Goal: Transaction & Acquisition: Purchase product/service

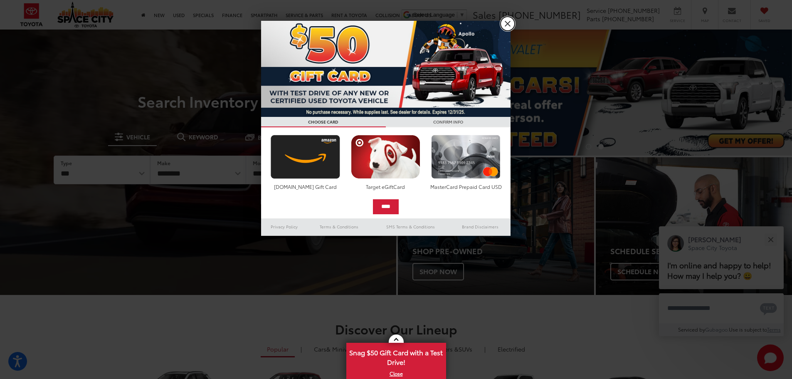
click at [507, 24] on link "X" at bounding box center [507, 24] width 14 height 14
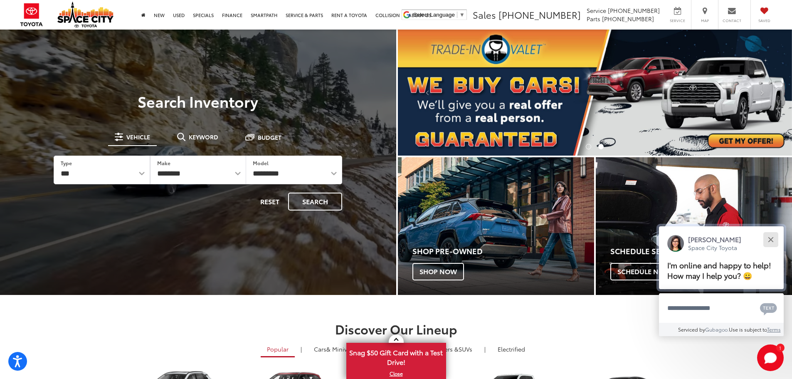
click at [773, 238] on div "Close" at bounding box center [770, 238] width 5 height 5
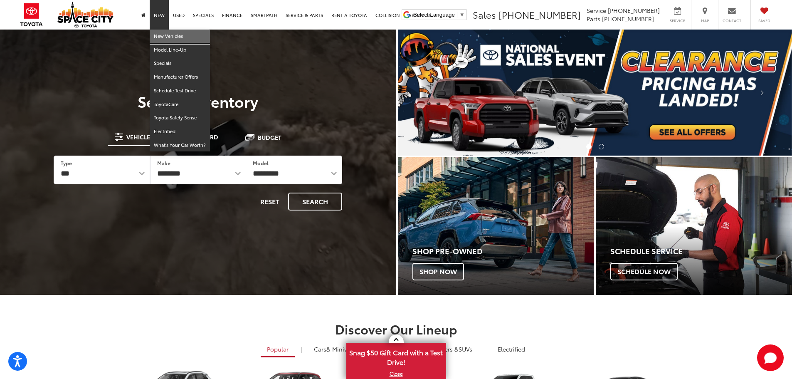
click at [167, 34] on link "New Vehicles" at bounding box center [180, 37] width 60 height 14
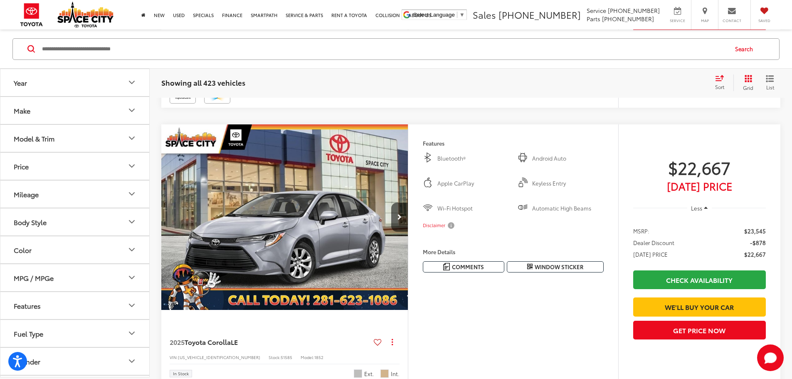
scroll to position [339, 0]
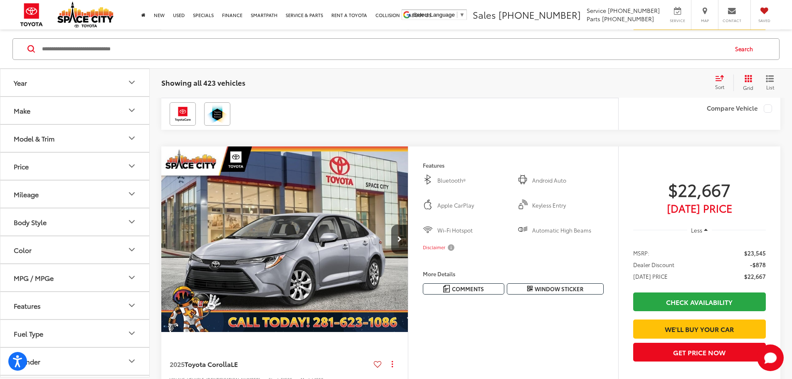
click at [116, 113] on button "Make" at bounding box center [75, 109] width 150 height 27
click at [120, 138] on button "Model & Trim" at bounding box center [75, 137] width 150 height 27
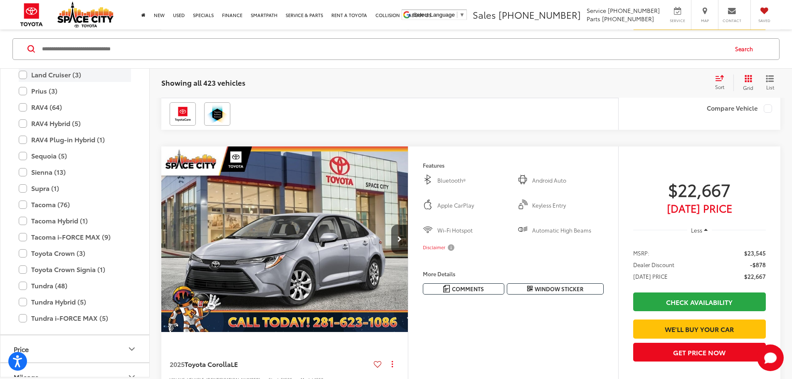
scroll to position [369, 0]
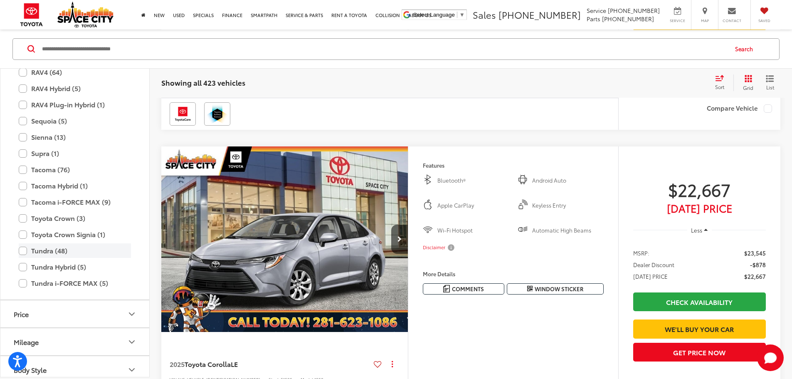
click at [22, 252] on label "Tundra (48)" at bounding box center [75, 250] width 112 height 15
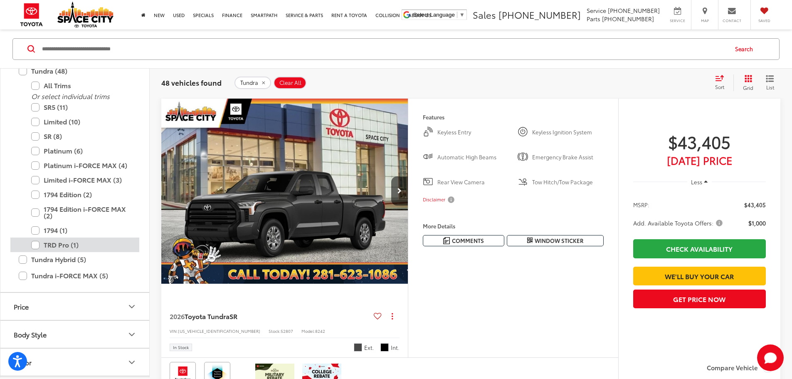
scroll to position [577, 0]
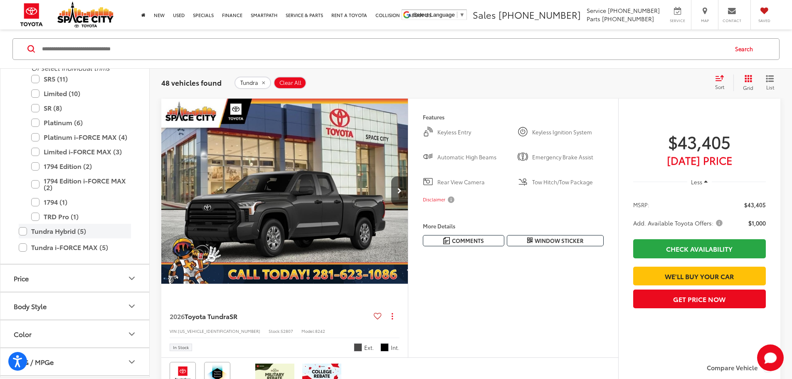
click at [26, 235] on label "Tundra Hybrid (5)" at bounding box center [75, 231] width 112 height 15
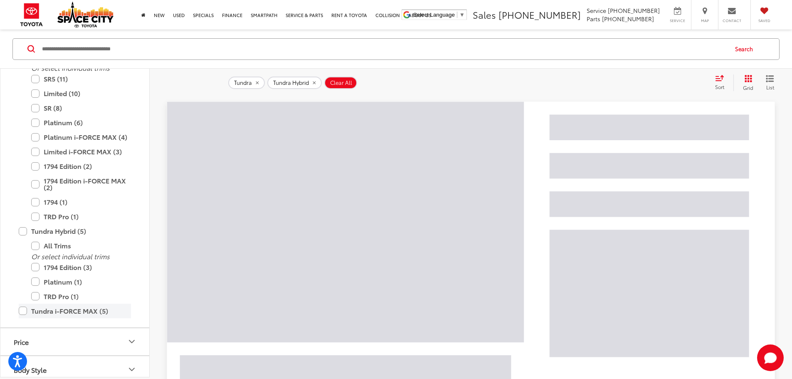
click at [24, 308] on label "Tundra i-FORCE MAX (5)" at bounding box center [75, 310] width 112 height 15
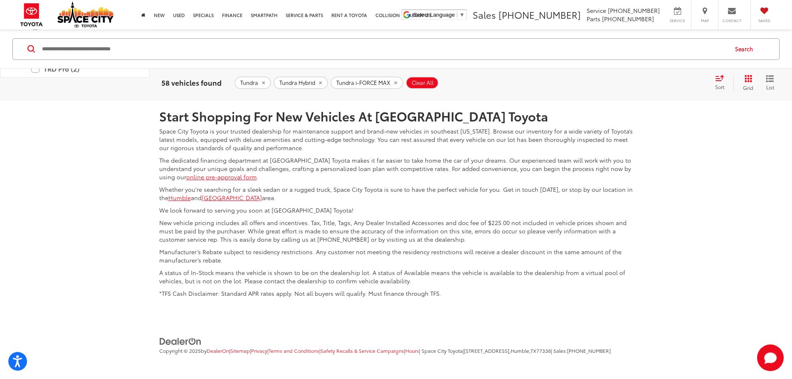
scroll to position [4267, 0]
click at [729, 46] on link "Last" at bounding box center [718, 38] width 26 height 15
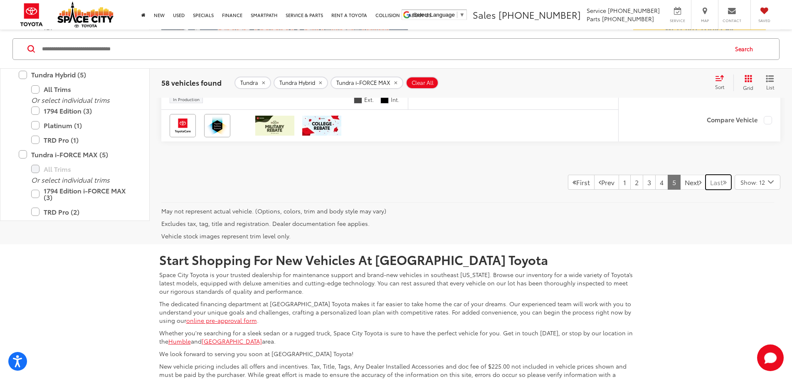
scroll to position [2969, 0]
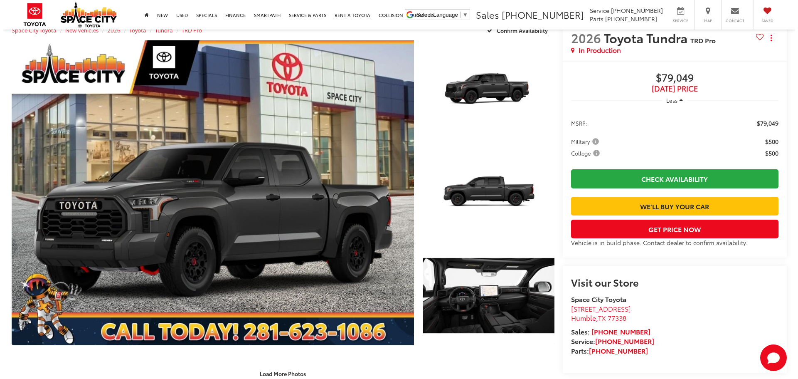
scroll to position [82, 0]
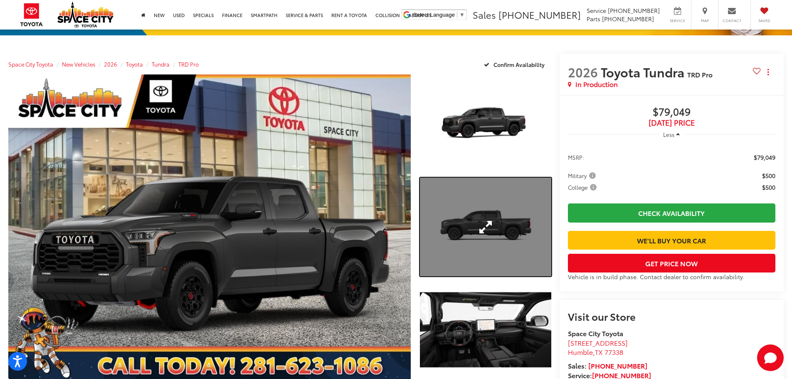
click at [467, 226] on link "Expand Photo 2" at bounding box center [485, 226] width 131 height 99
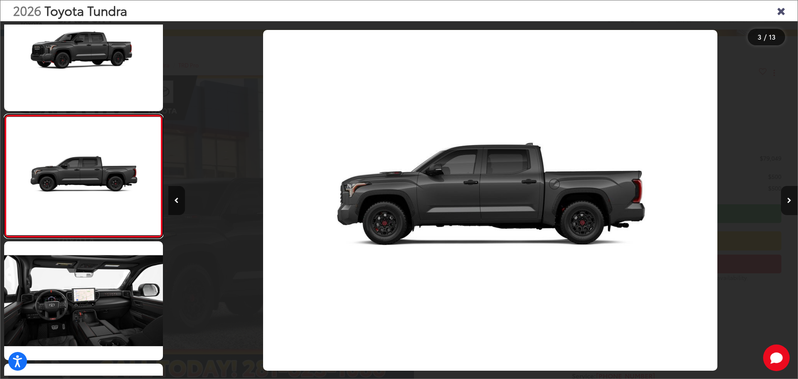
scroll to position [0, 1259]
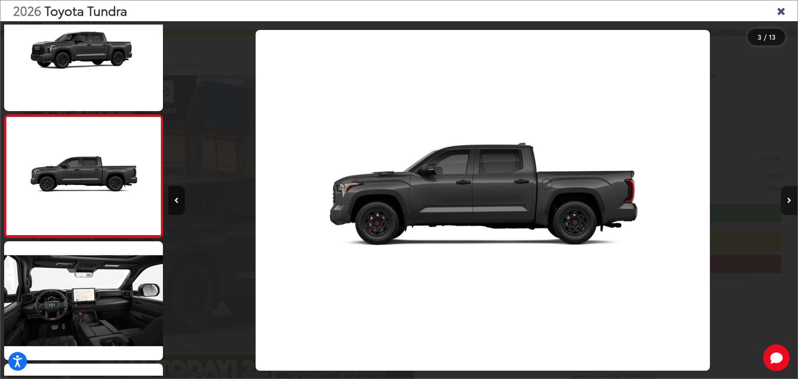
click at [789, 202] on icon "Next image" at bounding box center [789, 200] width 4 height 6
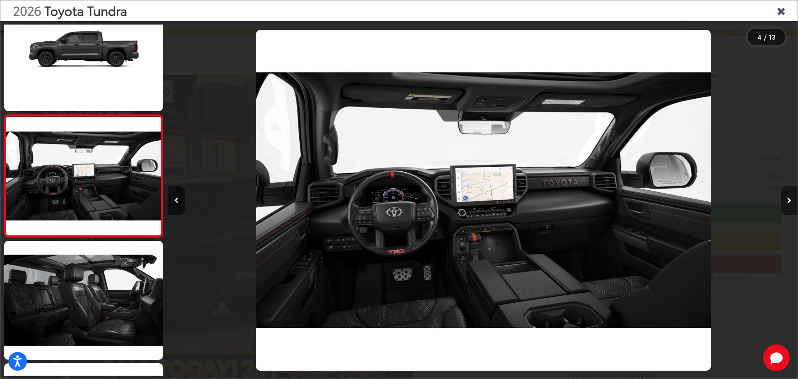
scroll to position [0, 1888]
click at [789, 202] on icon "Next image" at bounding box center [789, 200] width 4 height 6
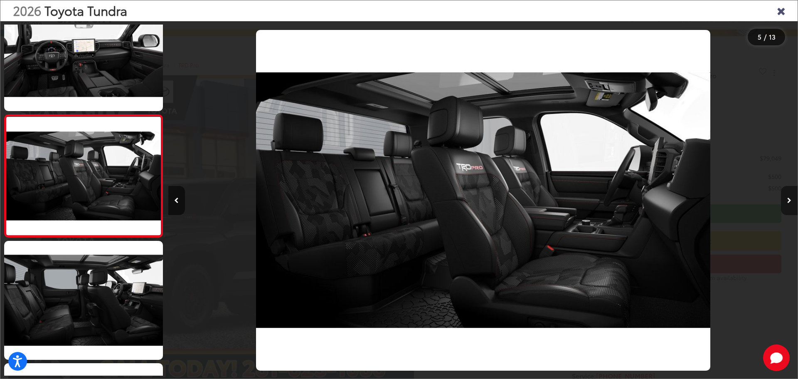
scroll to position [0, 2518]
click at [789, 202] on icon "Next image" at bounding box center [789, 200] width 4 height 6
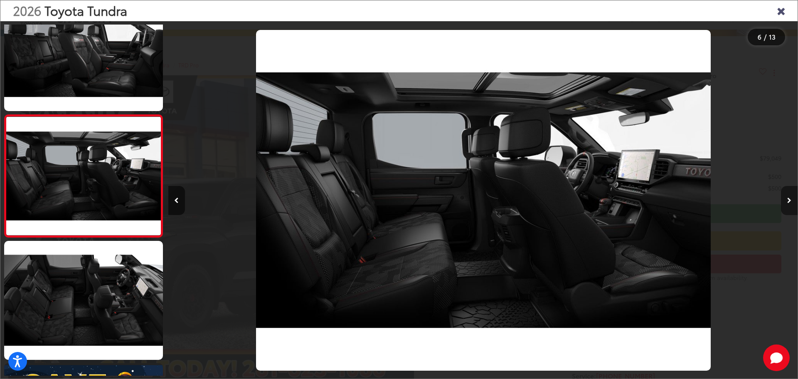
scroll to position [0, 3147]
click at [789, 202] on icon "Next image" at bounding box center [789, 200] width 4 height 6
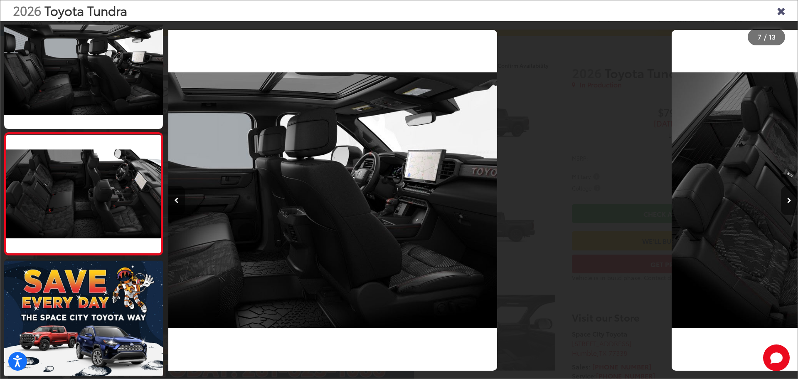
scroll to position [0, 0]
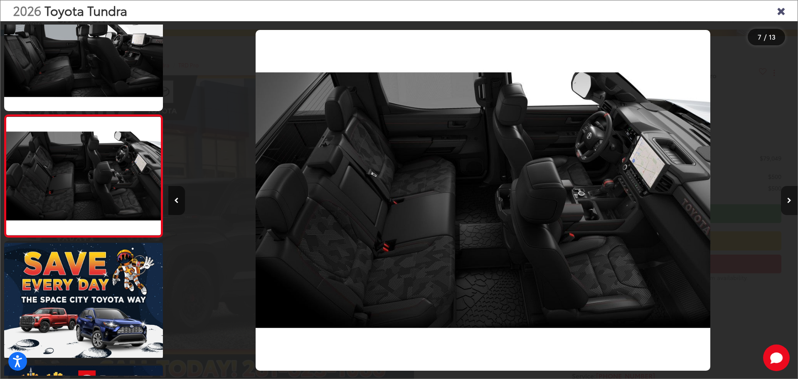
click at [789, 202] on icon "Next image" at bounding box center [789, 200] width 4 height 6
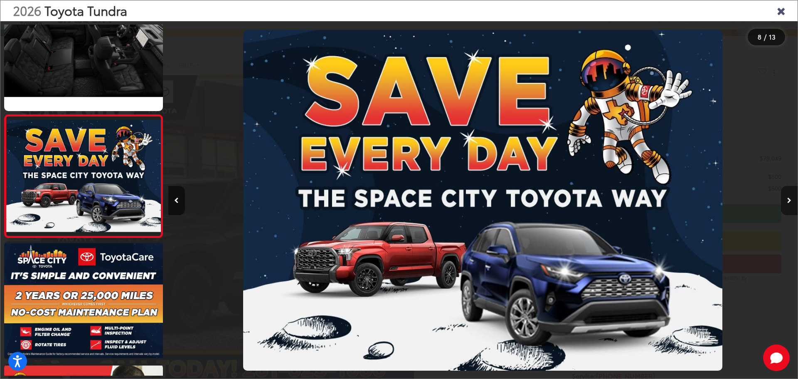
click at [789, 202] on icon "Next image" at bounding box center [789, 200] width 4 height 6
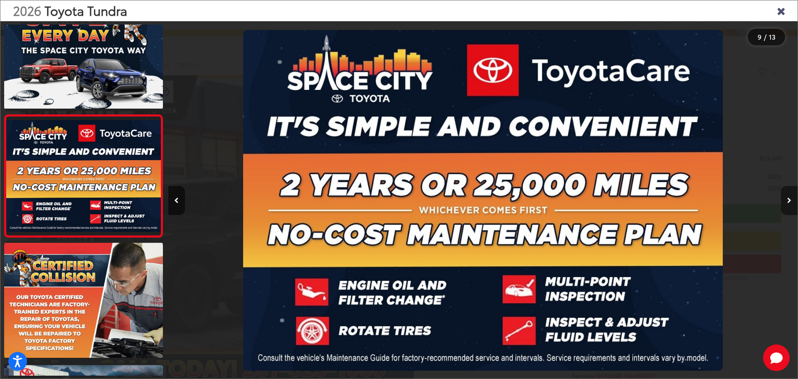
click at [789, 202] on icon "Next image" at bounding box center [789, 200] width 4 height 6
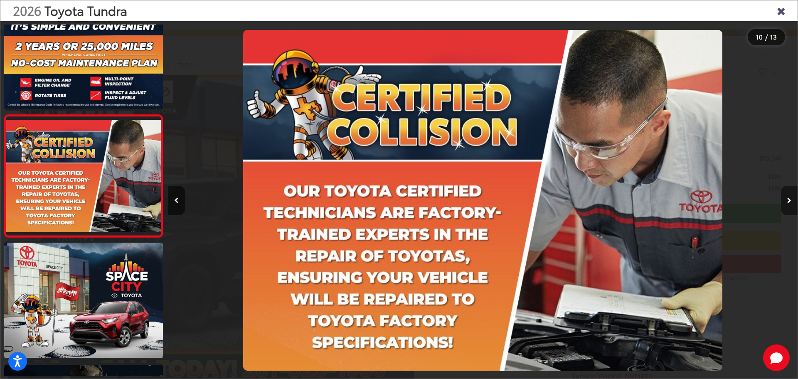
click at [789, 202] on icon "Next image" at bounding box center [789, 200] width 4 height 6
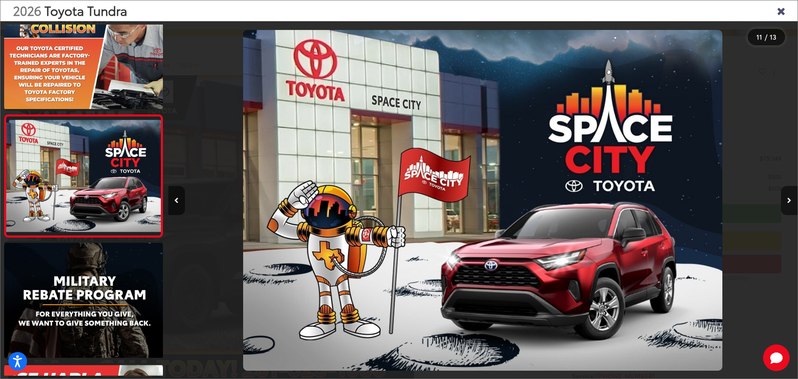
click at [780, 11] on icon "Close gallery" at bounding box center [781, 10] width 8 height 11
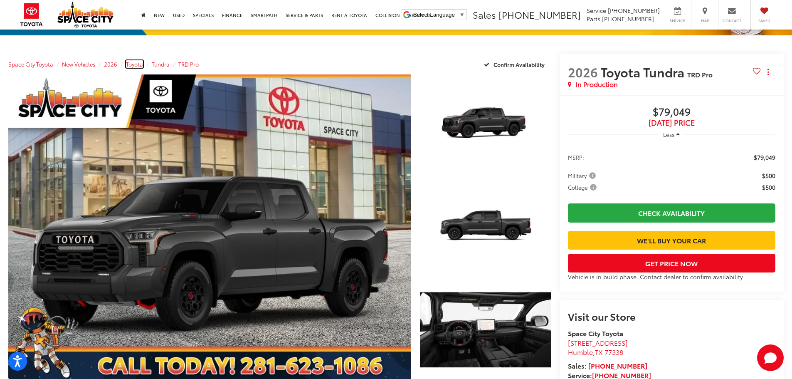
click at [141, 67] on span "Toyota" at bounding box center [134, 63] width 17 height 7
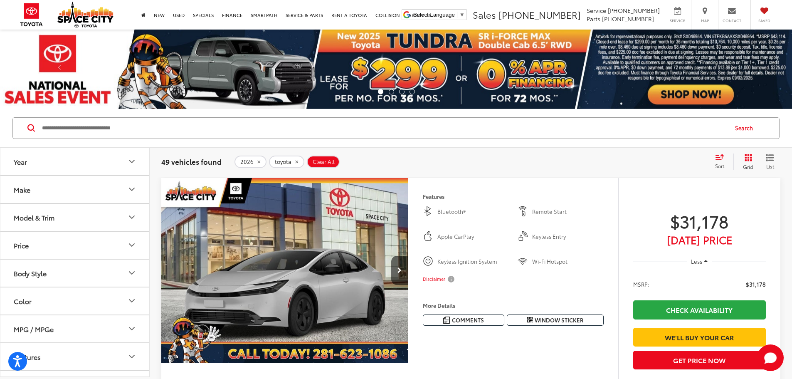
click at [108, 218] on button "Model & Trim" at bounding box center [75, 217] width 150 height 27
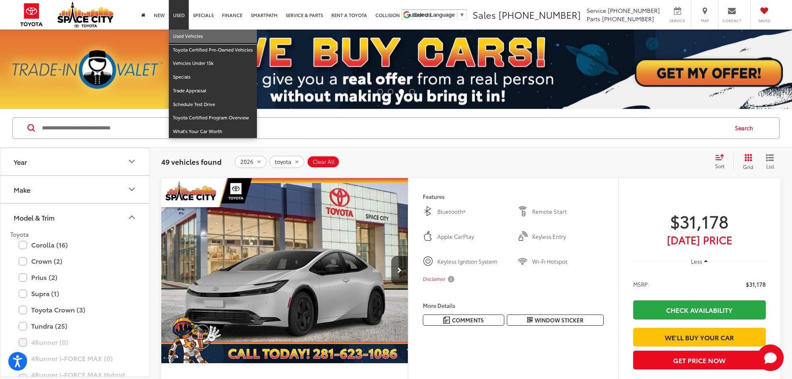
click at [178, 37] on link "Used Vehicles" at bounding box center [213, 37] width 88 height 14
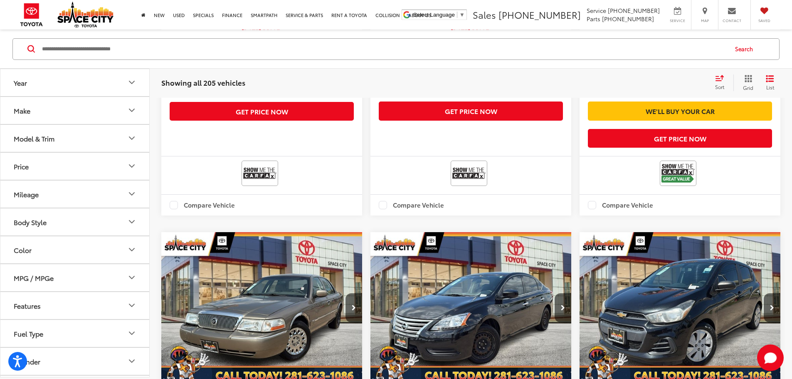
scroll to position [499, 0]
